Goal: Navigation & Orientation: Find specific page/section

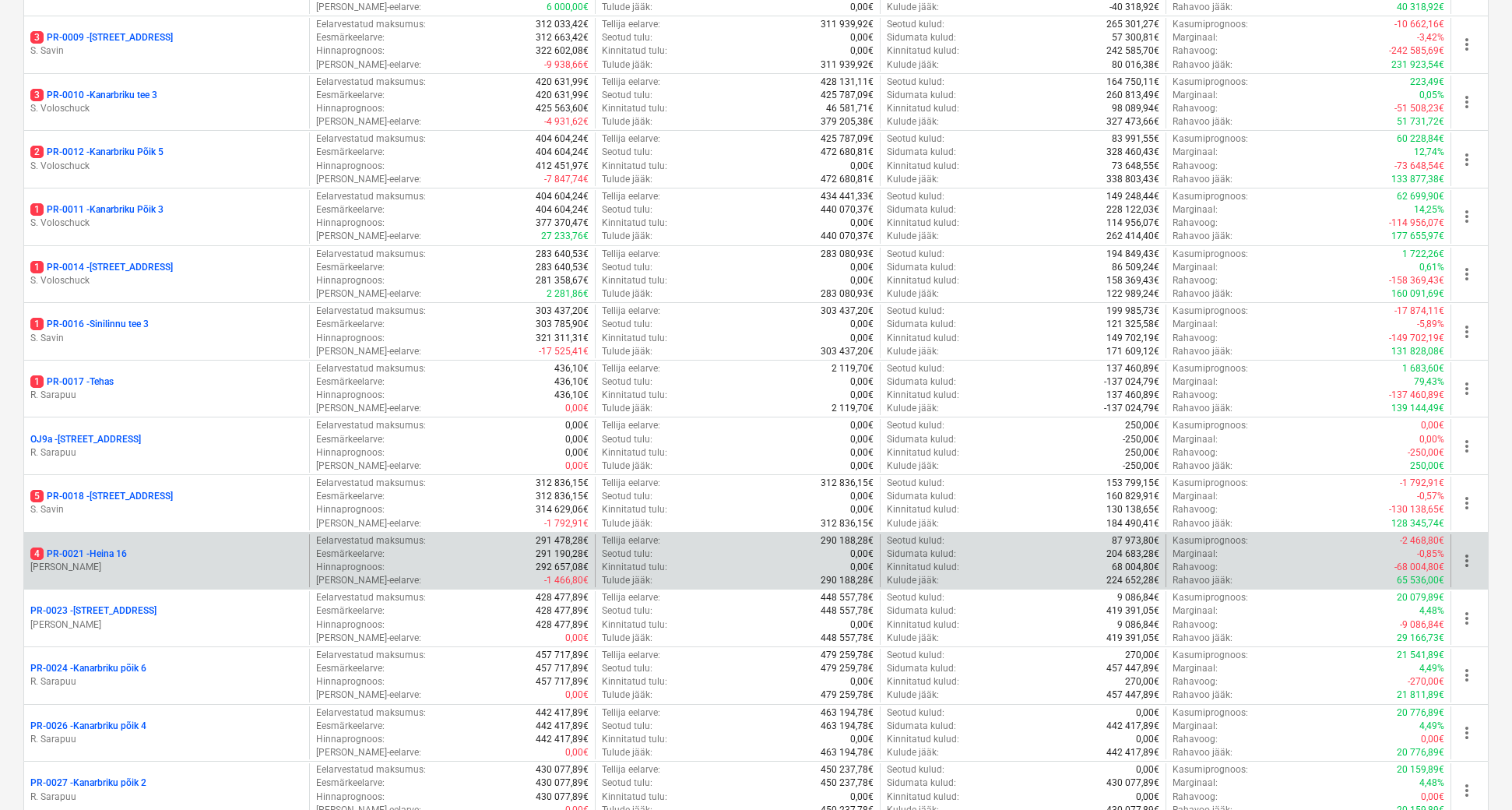
scroll to position [933, 0]
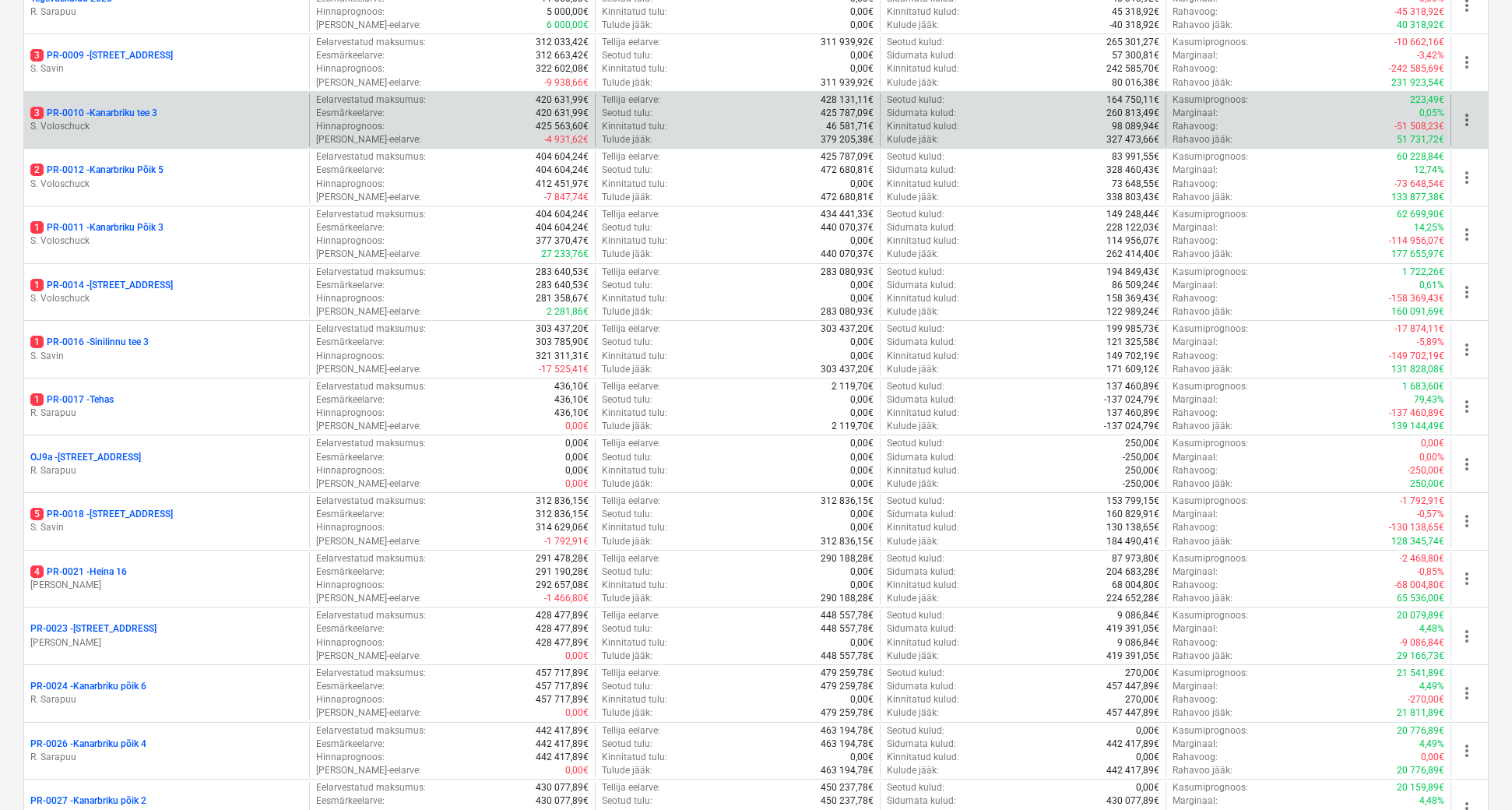
click at [131, 107] on p "3 PR-0010 - Kanarbriku tee 3" at bounding box center [94, 113] width 127 height 14
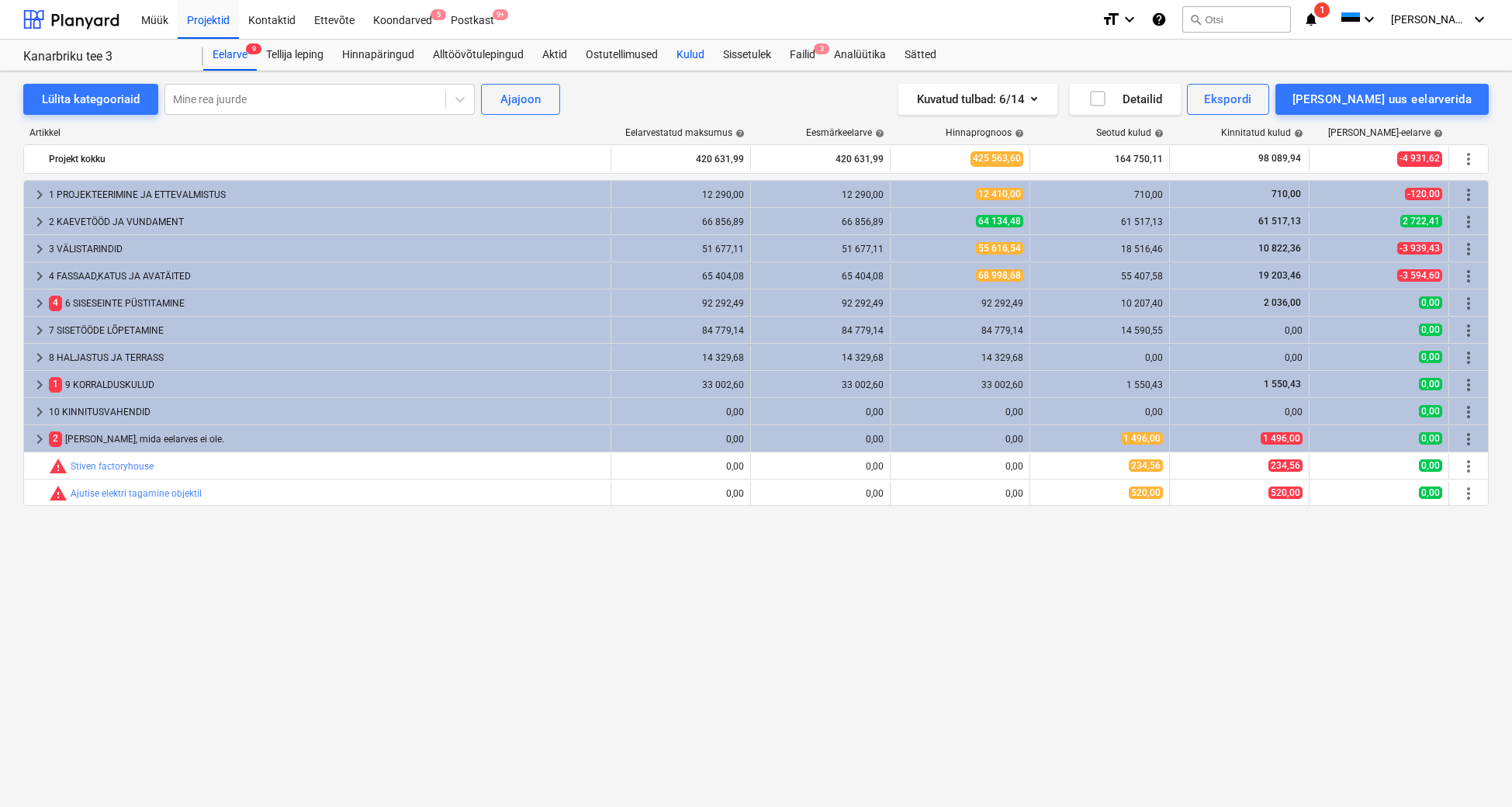
click at [690, 57] on div "Kulud" at bounding box center [690, 56] width 47 height 31
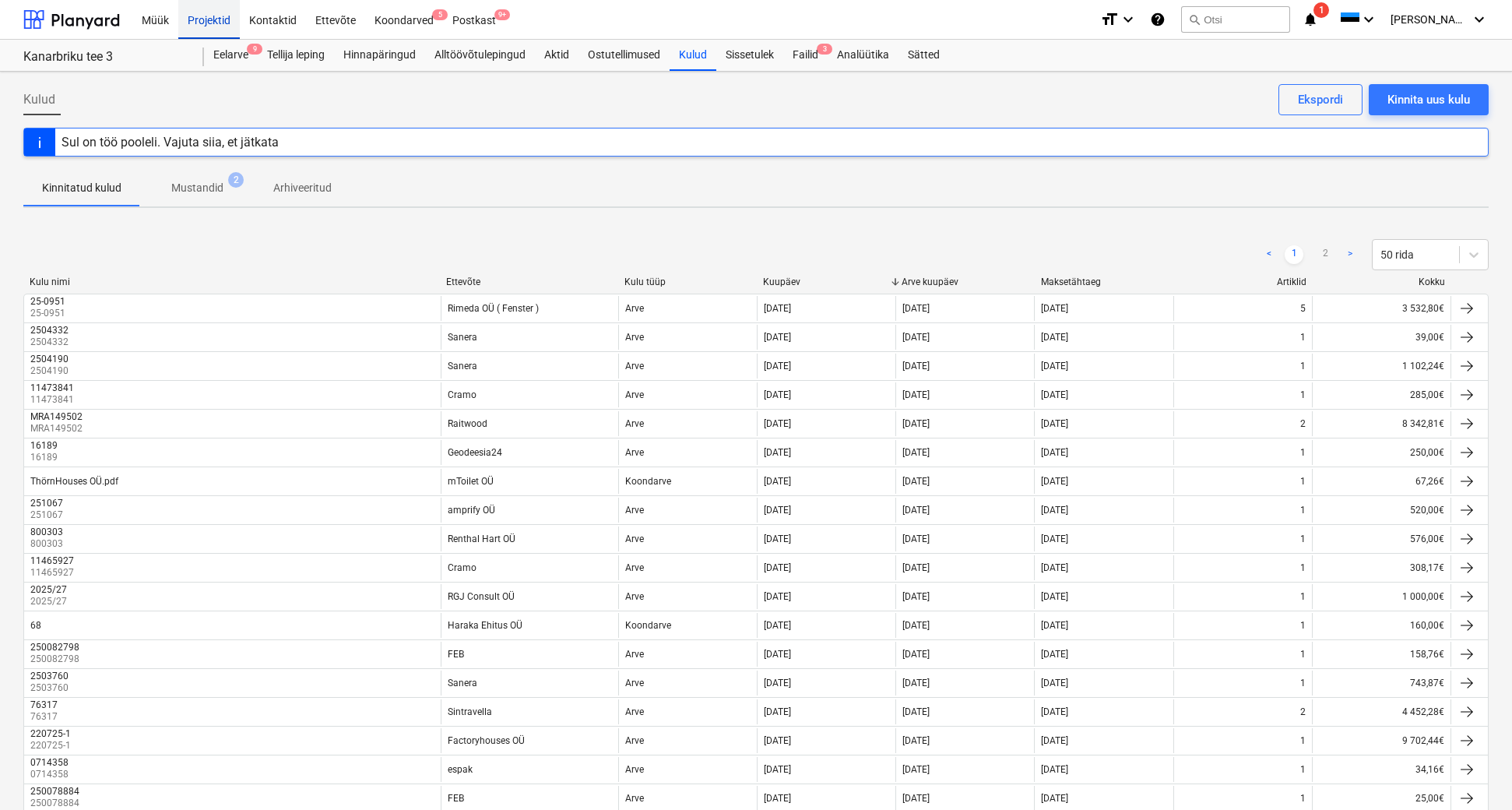
click at [201, 17] on div "Projektid" at bounding box center [208, 19] width 62 height 40
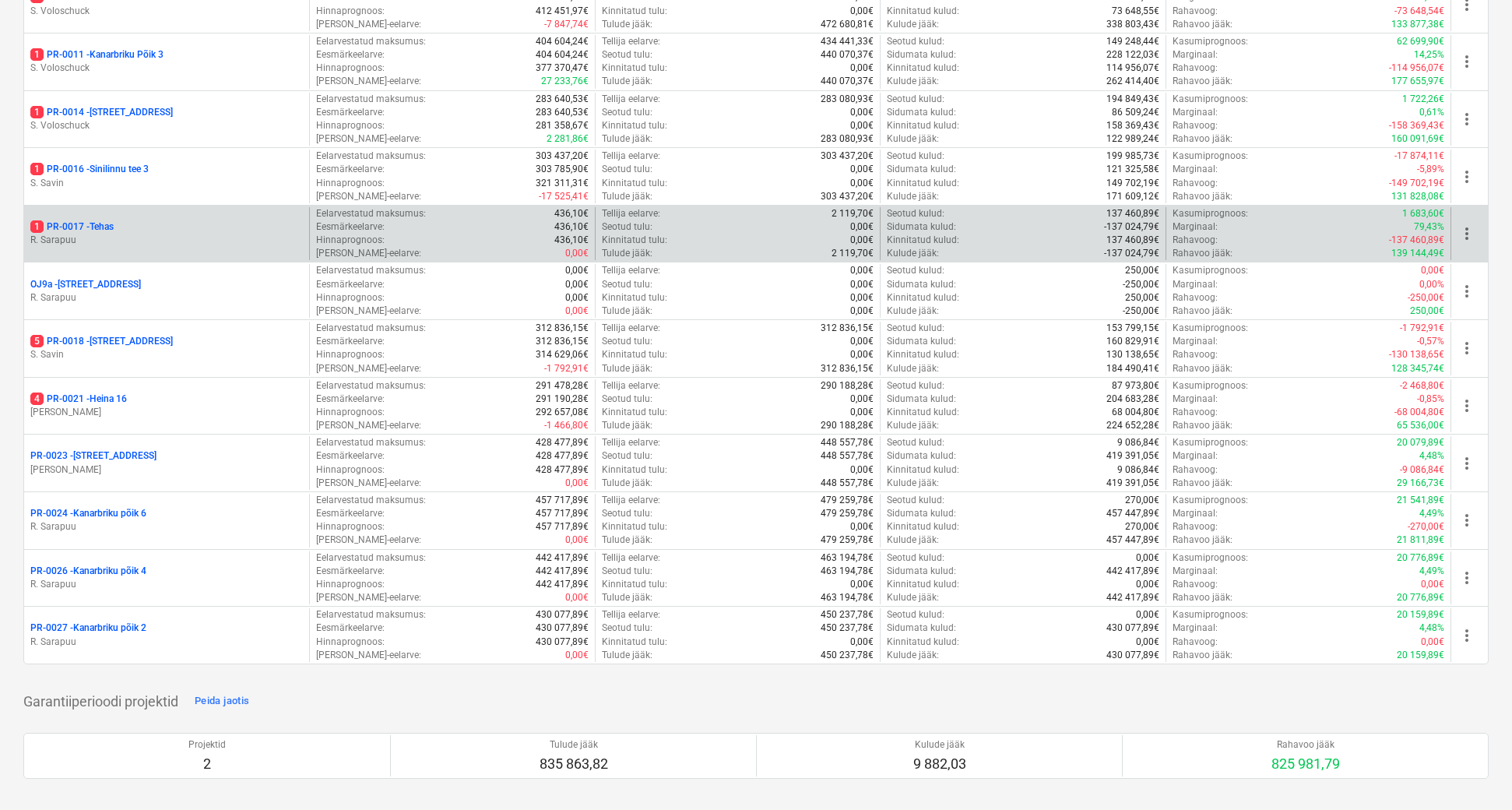
scroll to position [1080, 0]
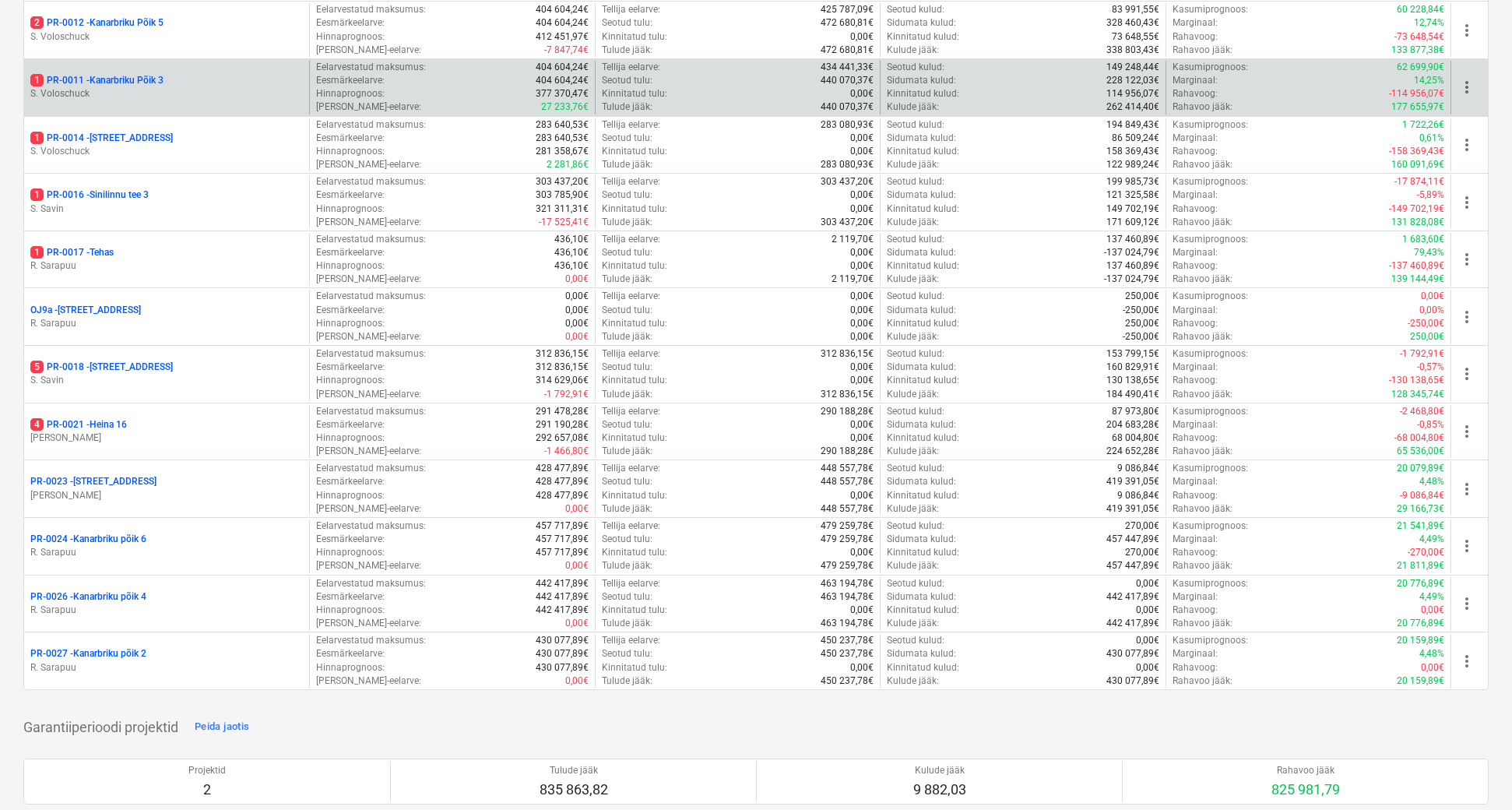
click at [140, 78] on p "1 PR-0011 - Kanarbriku Põik 3" at bounding box center [97, 81] width 133 height 14
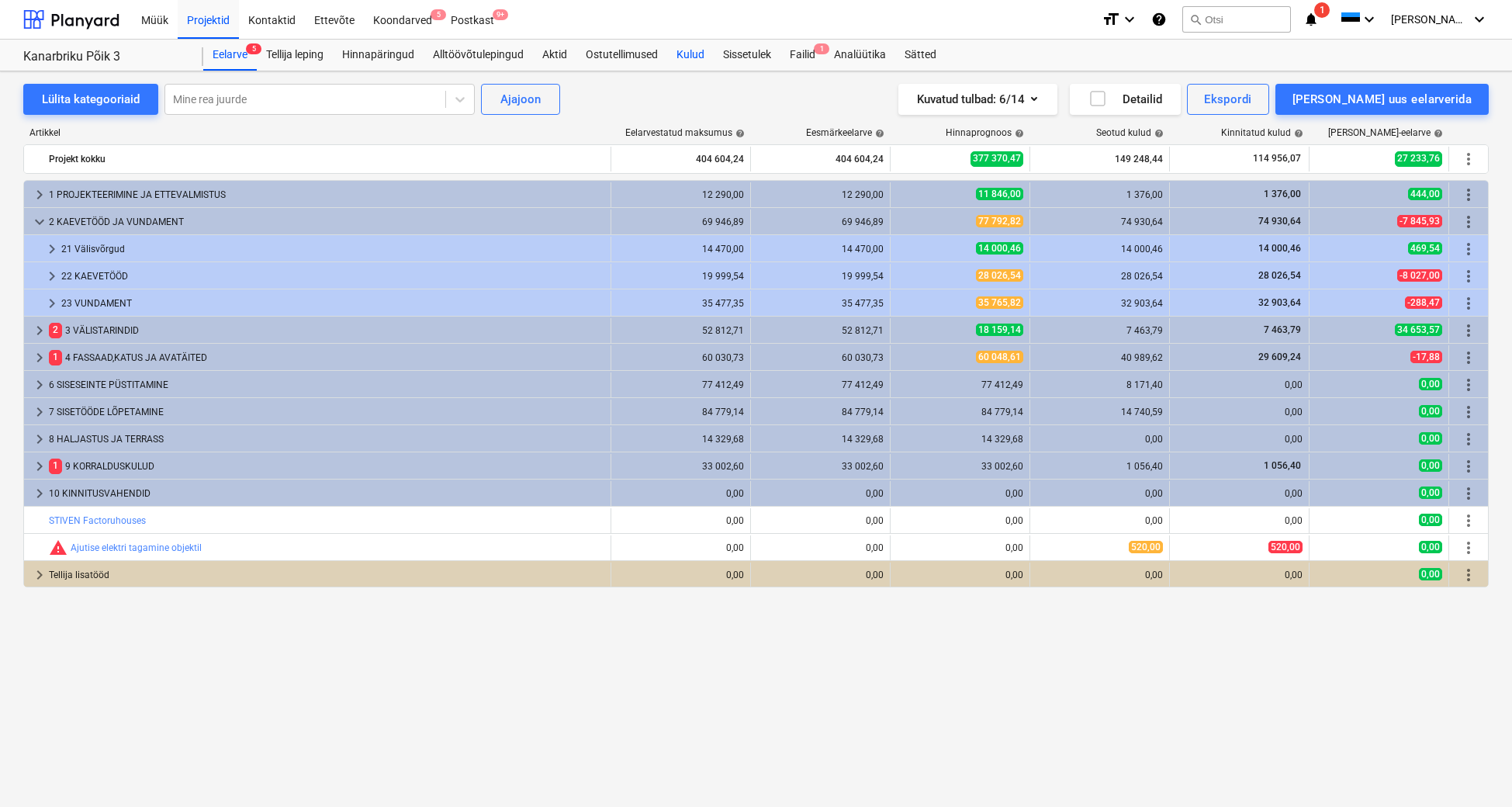
click at [692, 54] on div "Kulud" at bounding box center [690, 56] width 47 height 31
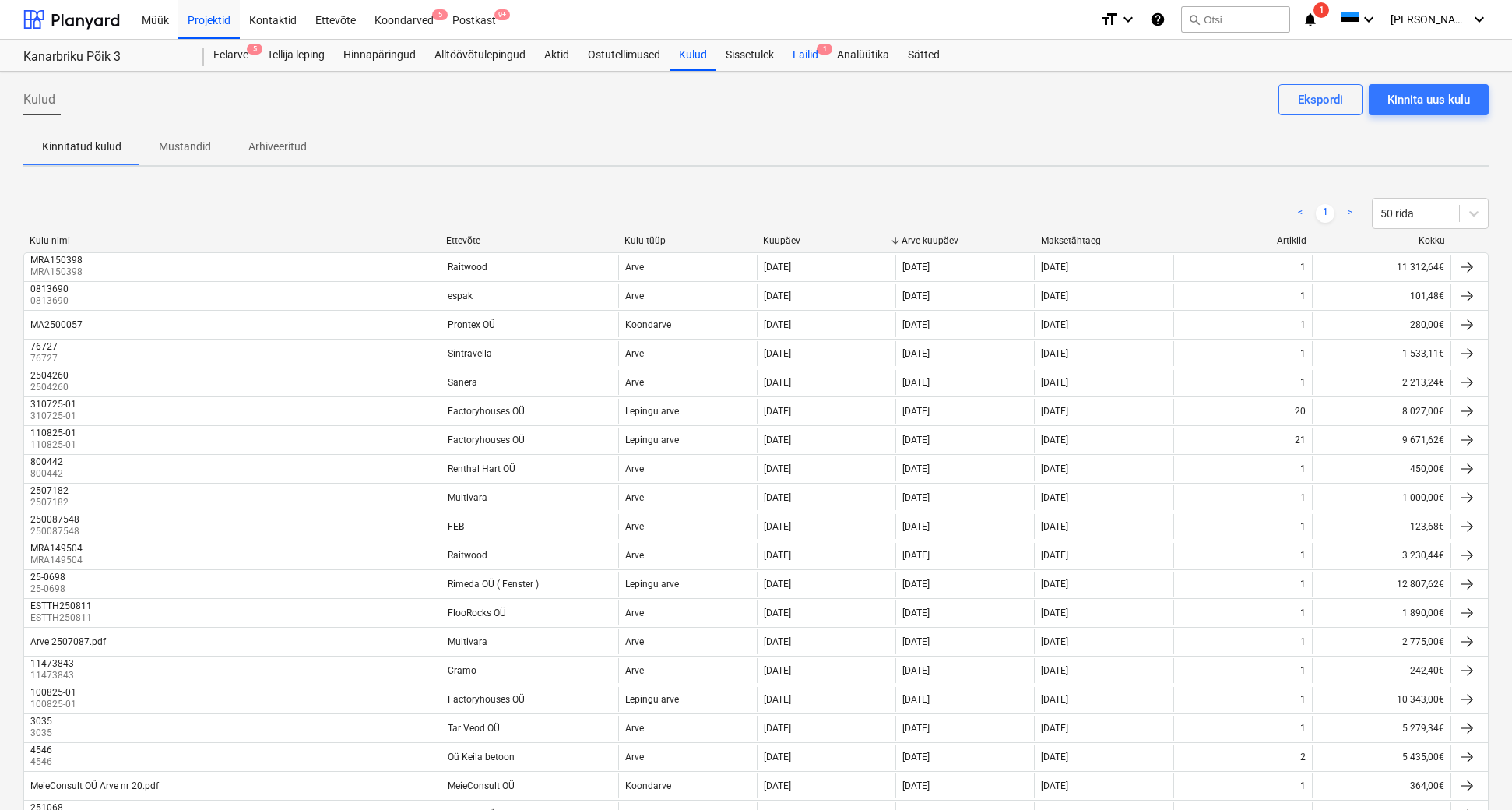
click at [807, 55] on div "Failid 1" at bounding box center [805, 56] width 44 height 31
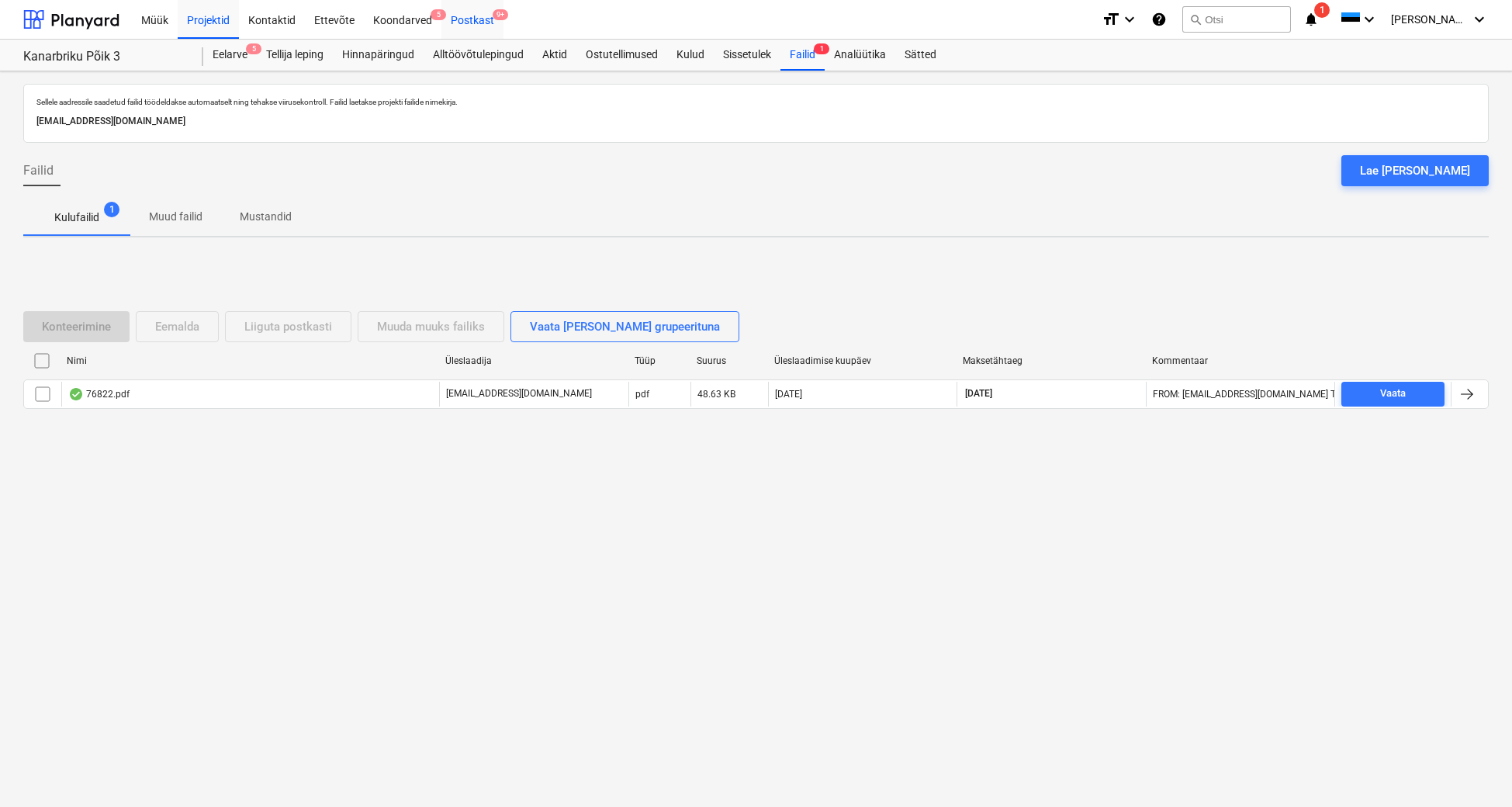
click at [469, 20] on div "Postkast 9+" at bounding box center [473, 19] width 62 height 40
